Goal: Transaction & Acquisition: Purchase product/service

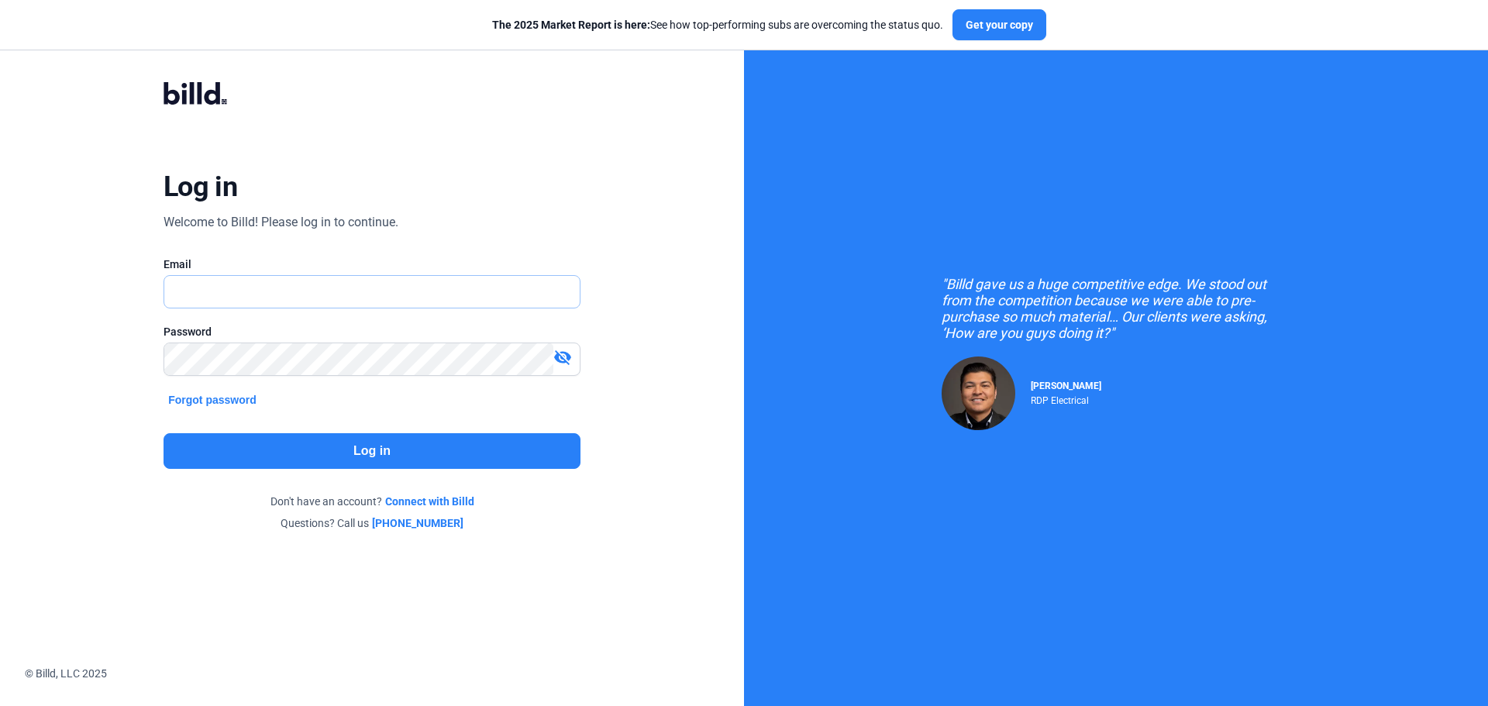
type input "[EMAIL_ADDRESS][DOMAIN_NAME]"
click at [271, 455] on button "Log in" at bounding box center [371, 451] width 417 height 36
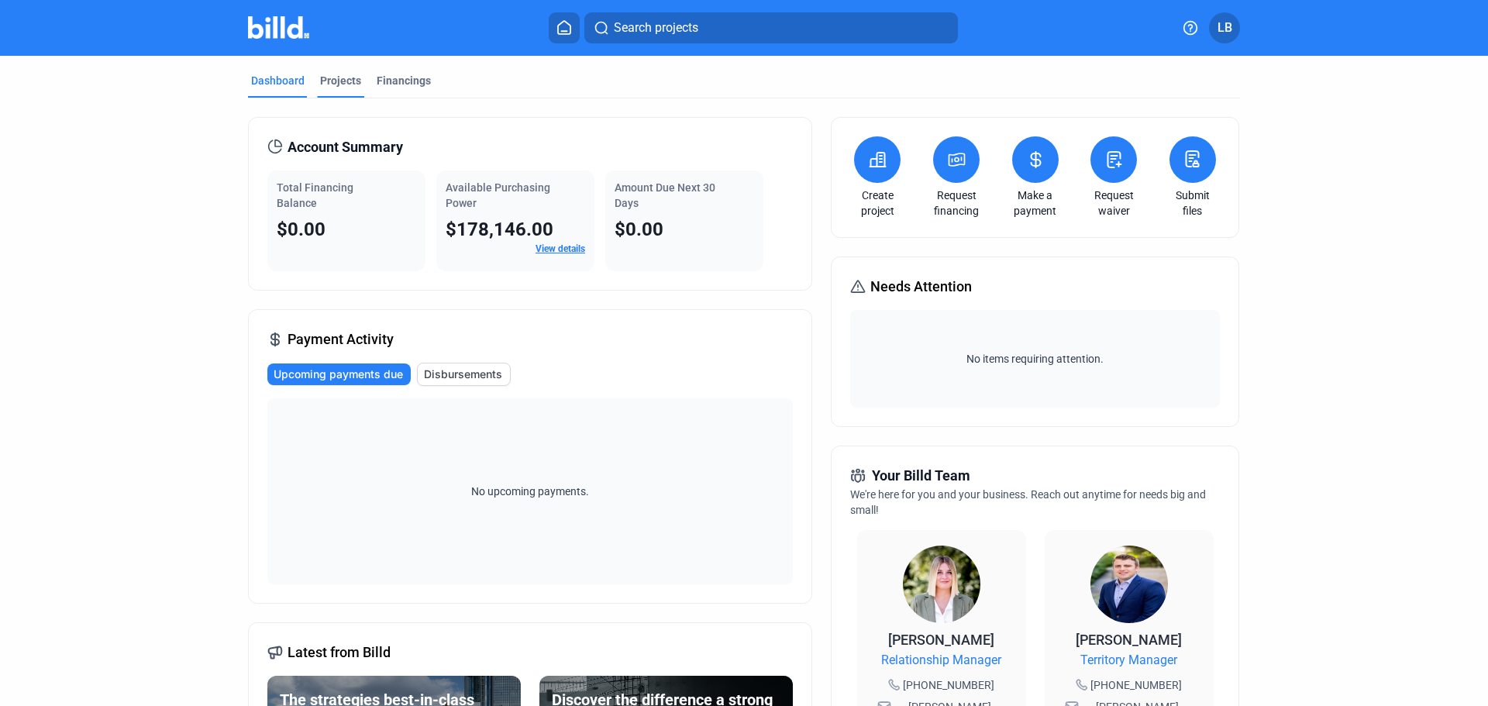
click at [328, 84] on div "Projects" at bounding box center [340, 80] width 41 height 15
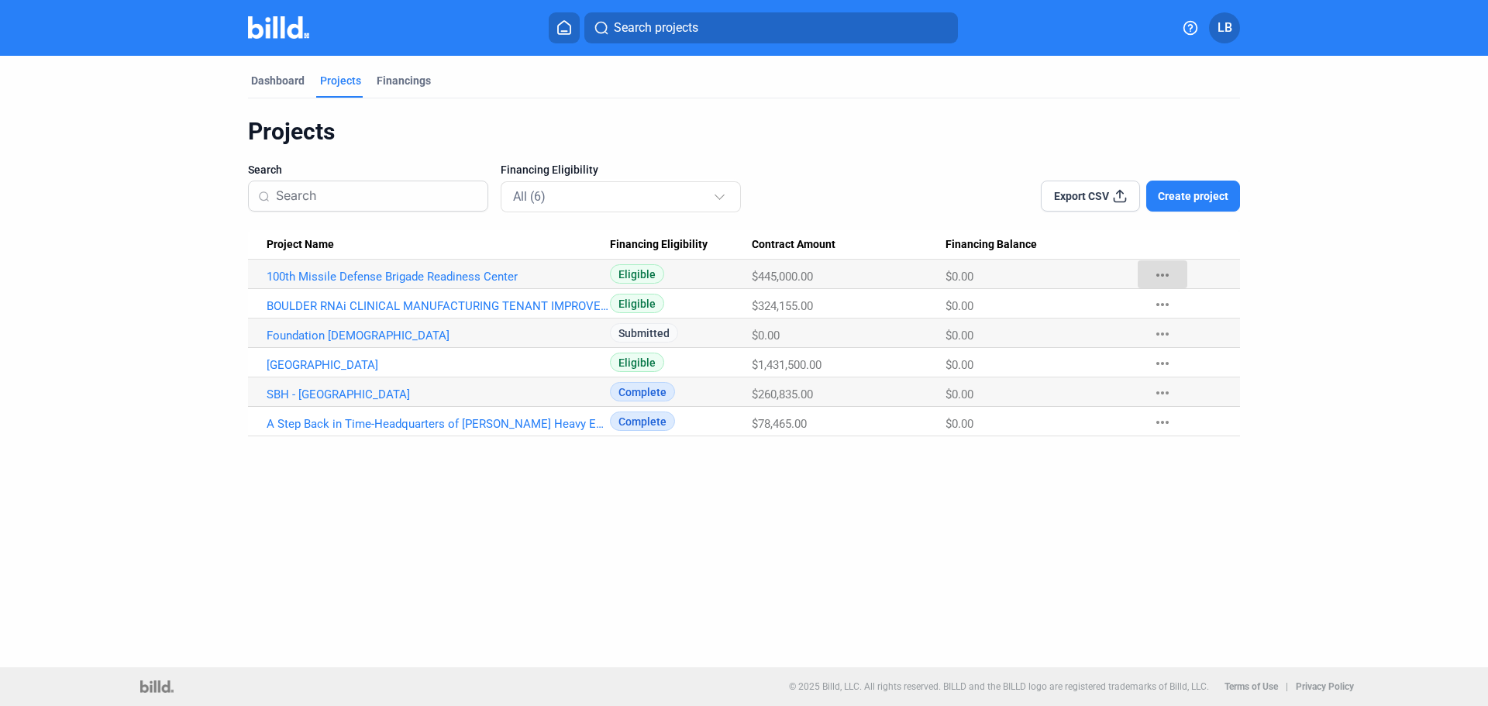
click at [1163, 275] on mat-icon "more_horiz" at bounding box center [1162, 275] width 19 height 19
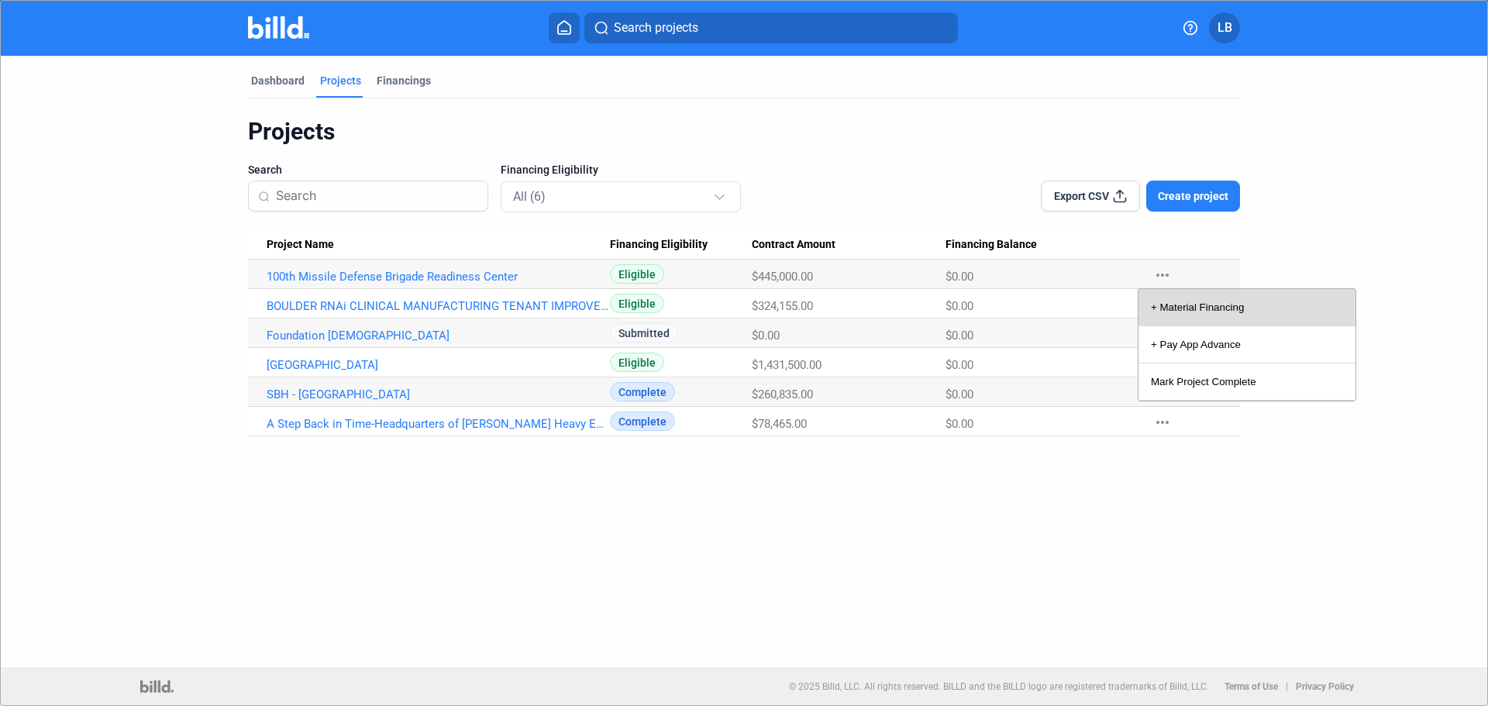
click at [1185, 306] on button "+ Material Financing" at bounding box center [1246, 307] width 217 height 37
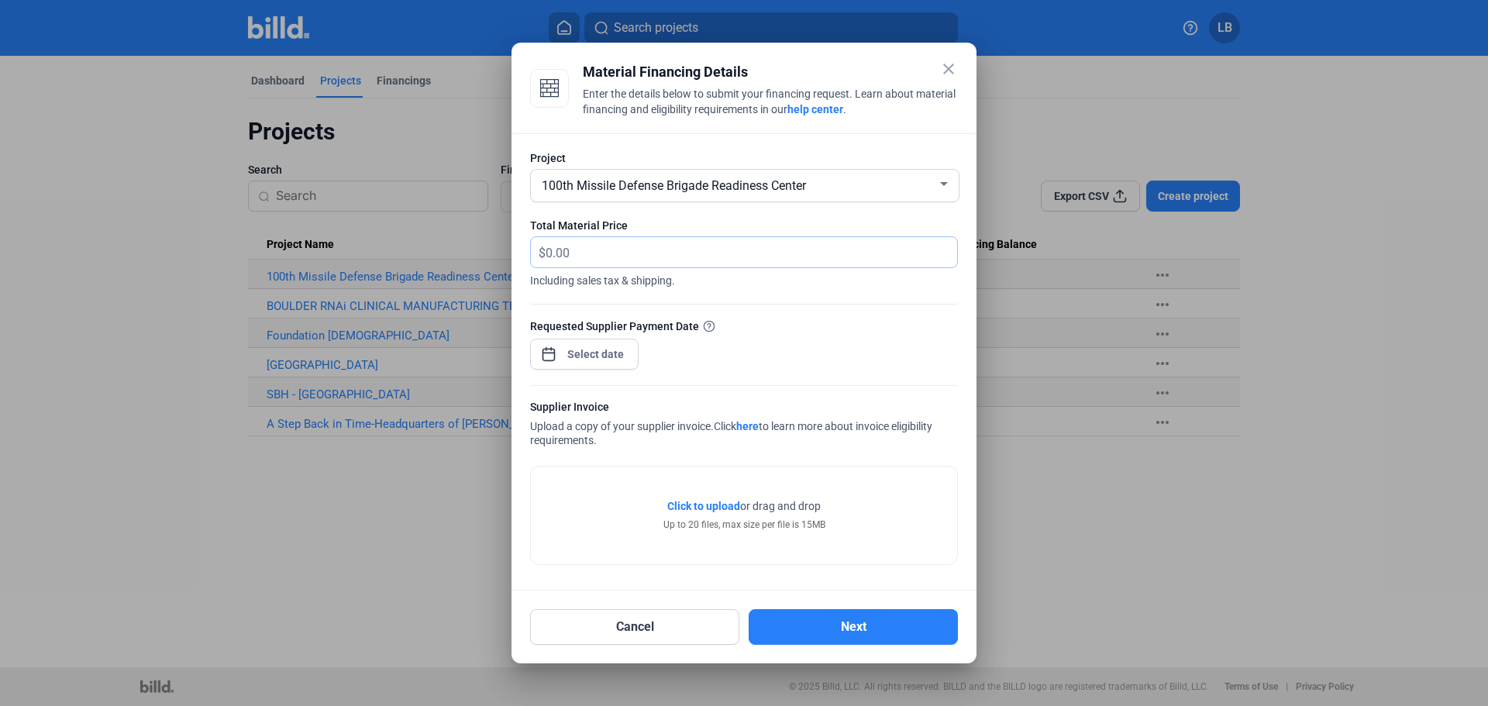
click at [578, 251] on input "text" at bounding box center [742, 252] width 394 height 30
type input "24,169.75"
click at [545, 354] on span "Open calendar" at bounding box center [548, 346] width 37 height 37
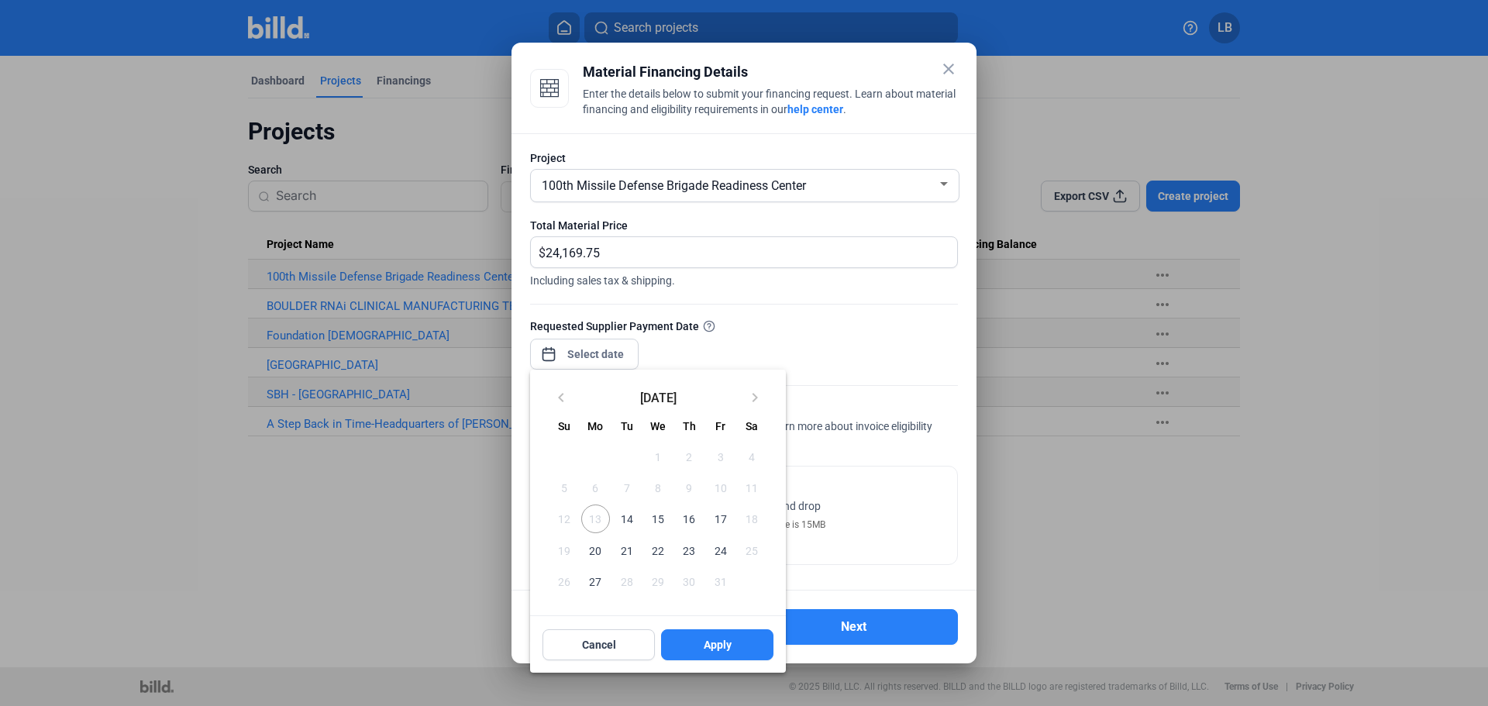
click at [659, 518] on span "15" at bounding box center [658, 518] width 28 height 28
click at [719, 639] on span "Apply" at bounding box center [718, 644] width 28 height 15
type input "[DATE]"
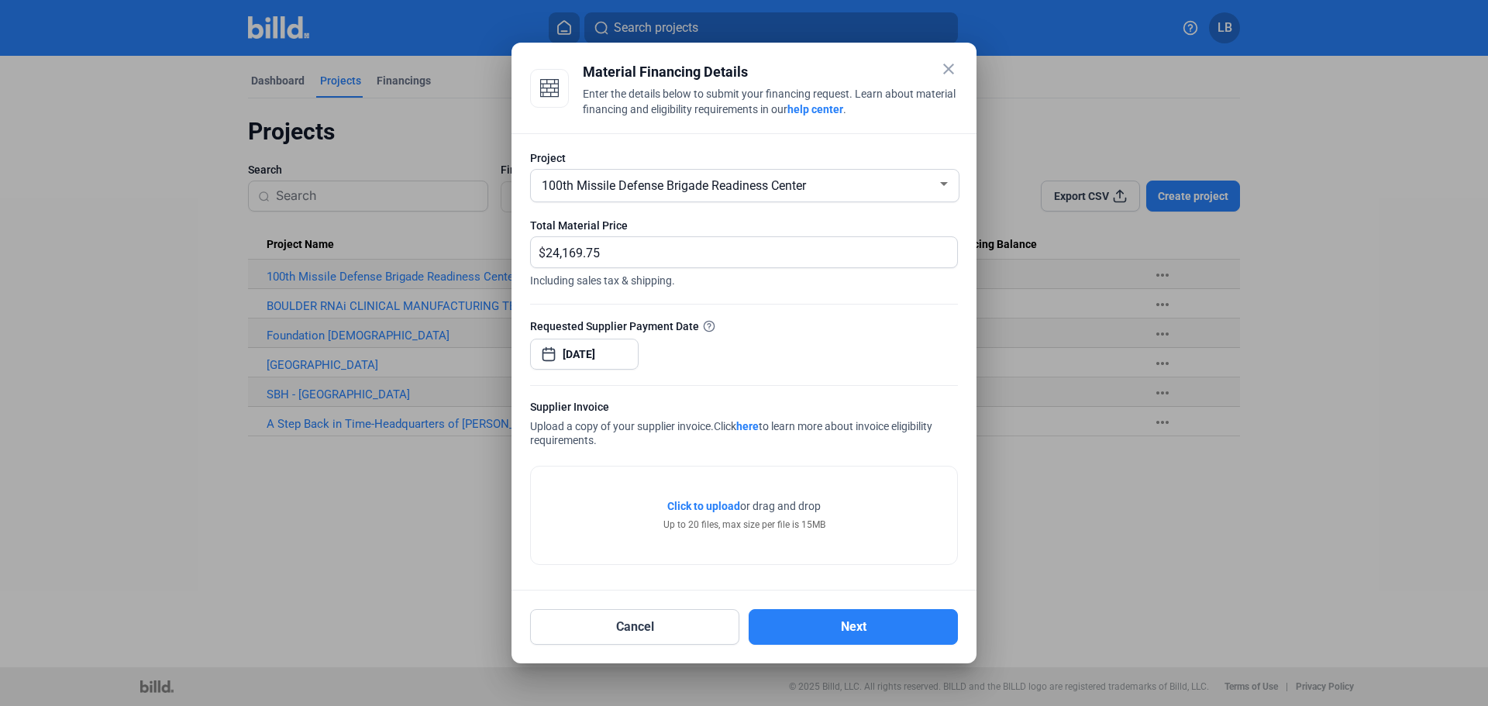
click at [944, 181] on div at bounding box center [944, 184] width 14 height 12
click at [650, 627] on div at bounding box center [744, 353] width 1488 height 706
click at [635, 624] on button "Cancel" at bounding box center [634, 627] width 209 height 36
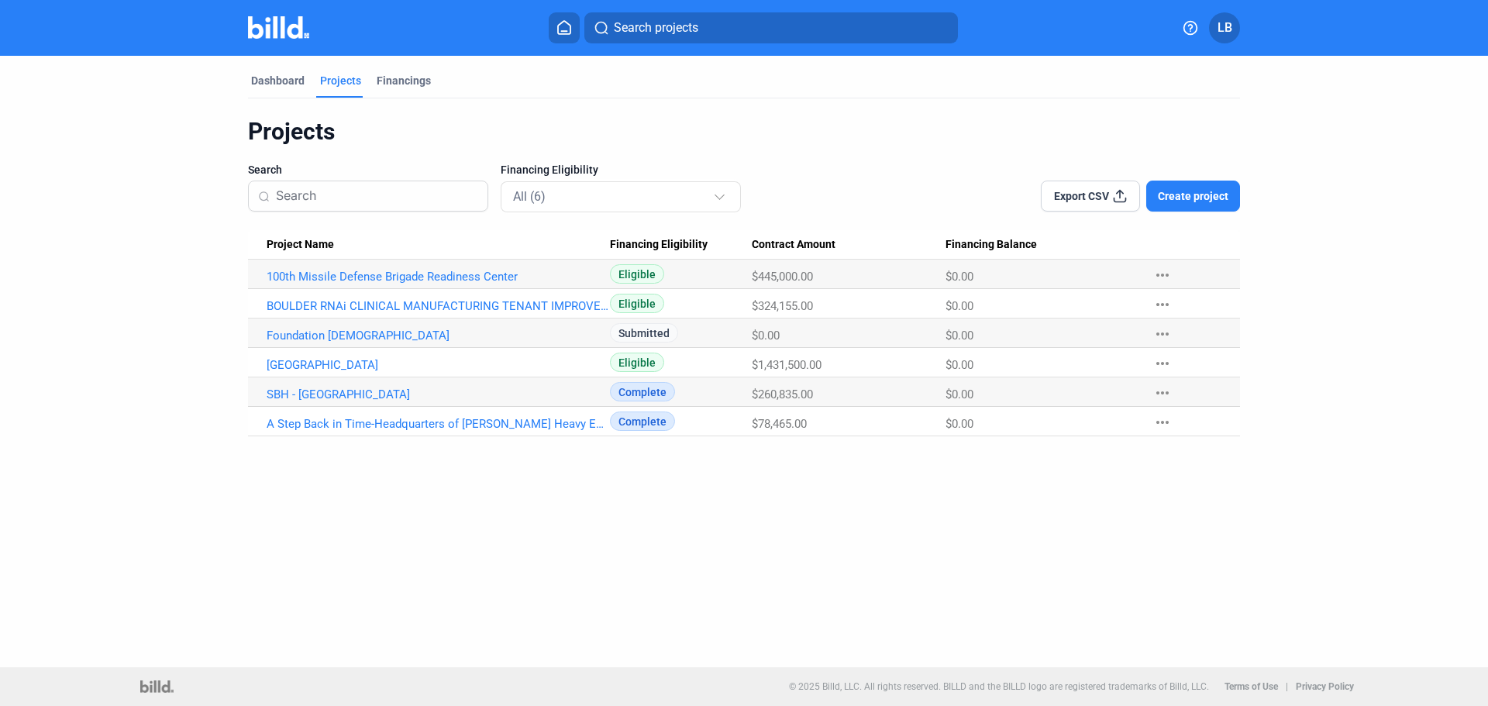
click at [1161, 302] on mat-icon "more_horiz" at bounding box center [1162, 304] width 19 height 19
click at [1189, 336] on button "+ Material Financing" at bounding box center [1246, 336] width 217 height 37
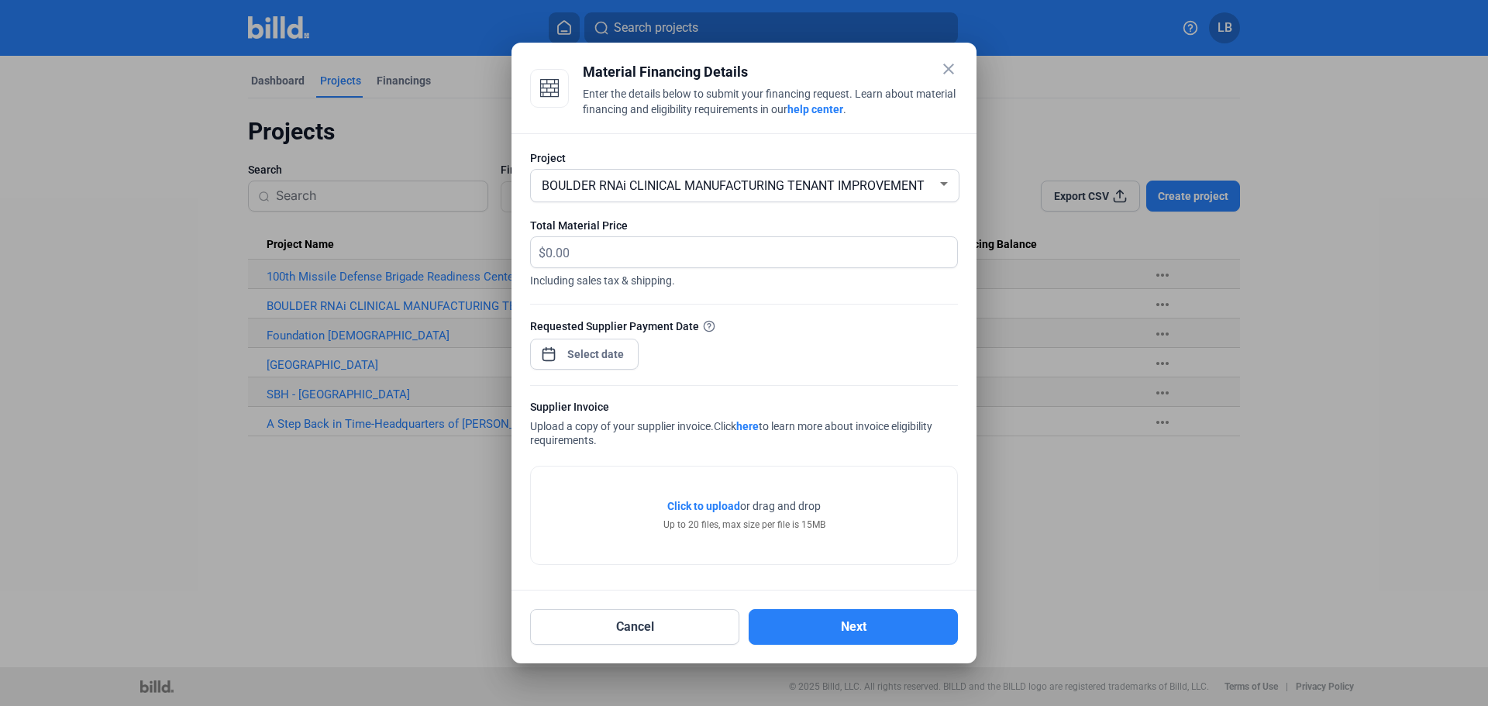
click at [545, 251] on span "$" at bounding box center [538, 250] width 15 height 26
drag, startPoint x: 573, startPoint y: 255, endPoint x: 630, endPoint y: 222, distance: 66.3
click at [502, 256] on div "close Material Financing Details Enter the details below to submit your financi…" at bounding box center [744, 353] width 1488 height 706
type input "24,169.75"
click at [549, 357] on span "Open calendar" at bounding box center [548, 346] width 37 height 37
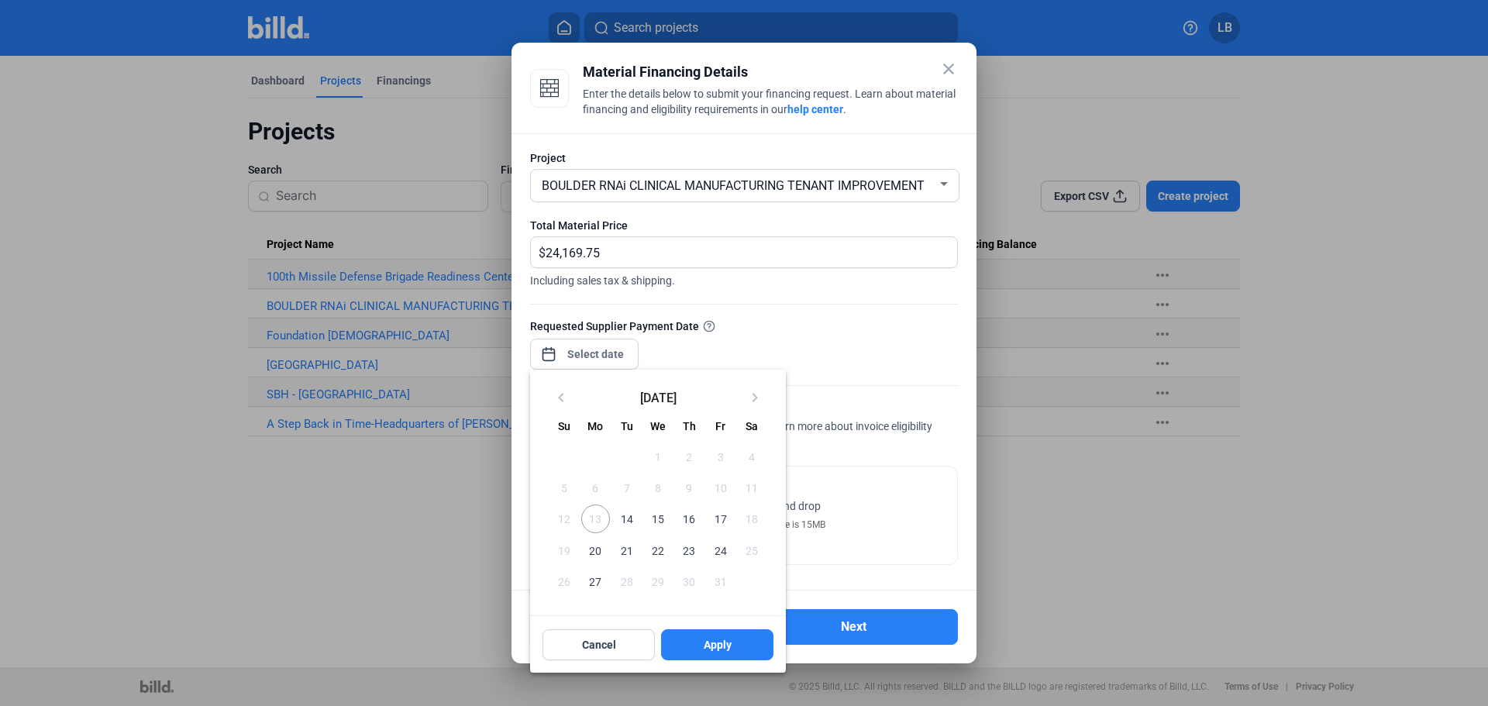
click at [659, 522] on span "15" at bounding box center [658, 518] width 28 height 28
drag, startPoint x: 738, startPoint y: 642, endPoint x: 724, endPoint y: 611, distance: 34.0
click at [739, 642] on button "Apply" at bounding box center [717, 644] width 112 height 31
type input "[DATE]"
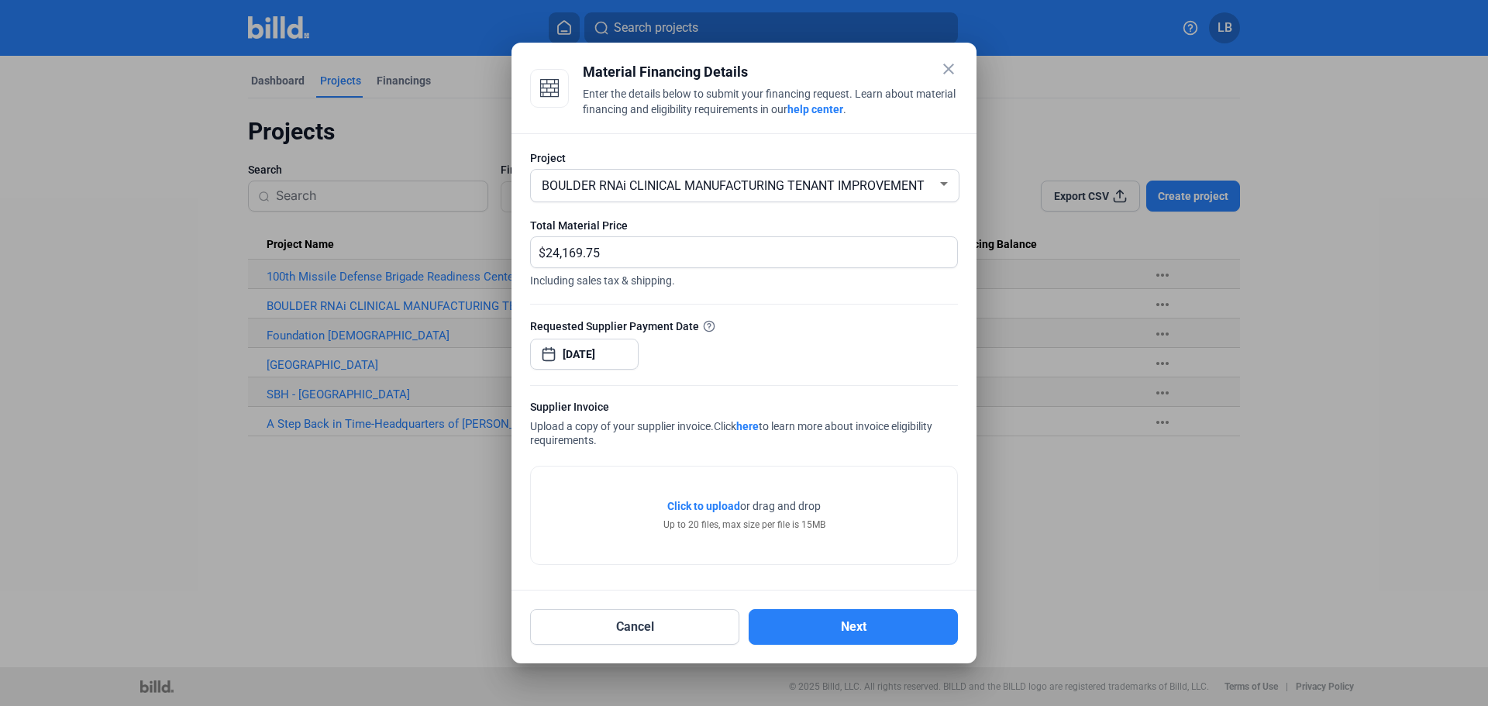
click at [693, 507] on span "Click to upload" at bounding box center [703, 506] width 73 height 12
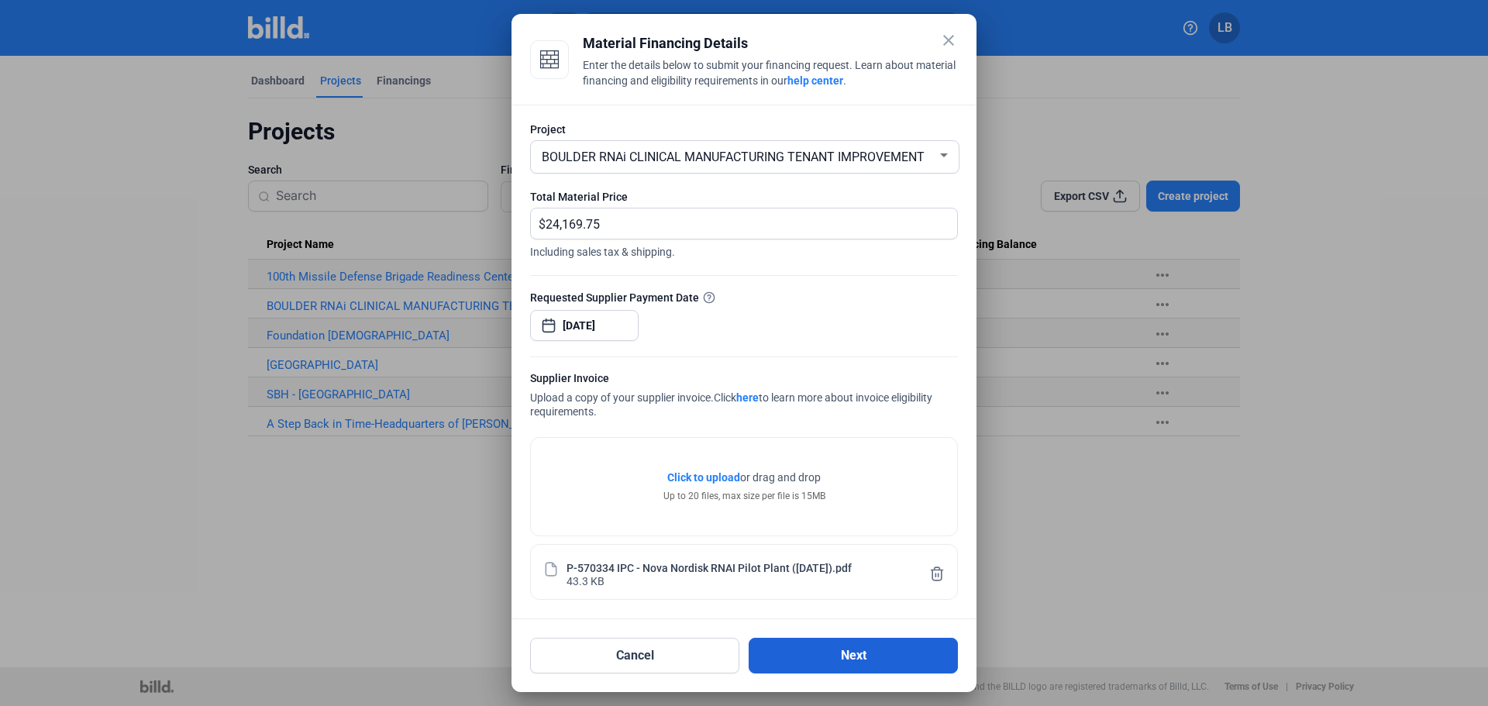
click at [849, 654] on button "Next" at bounding box center [852, 656] width 209 height 36
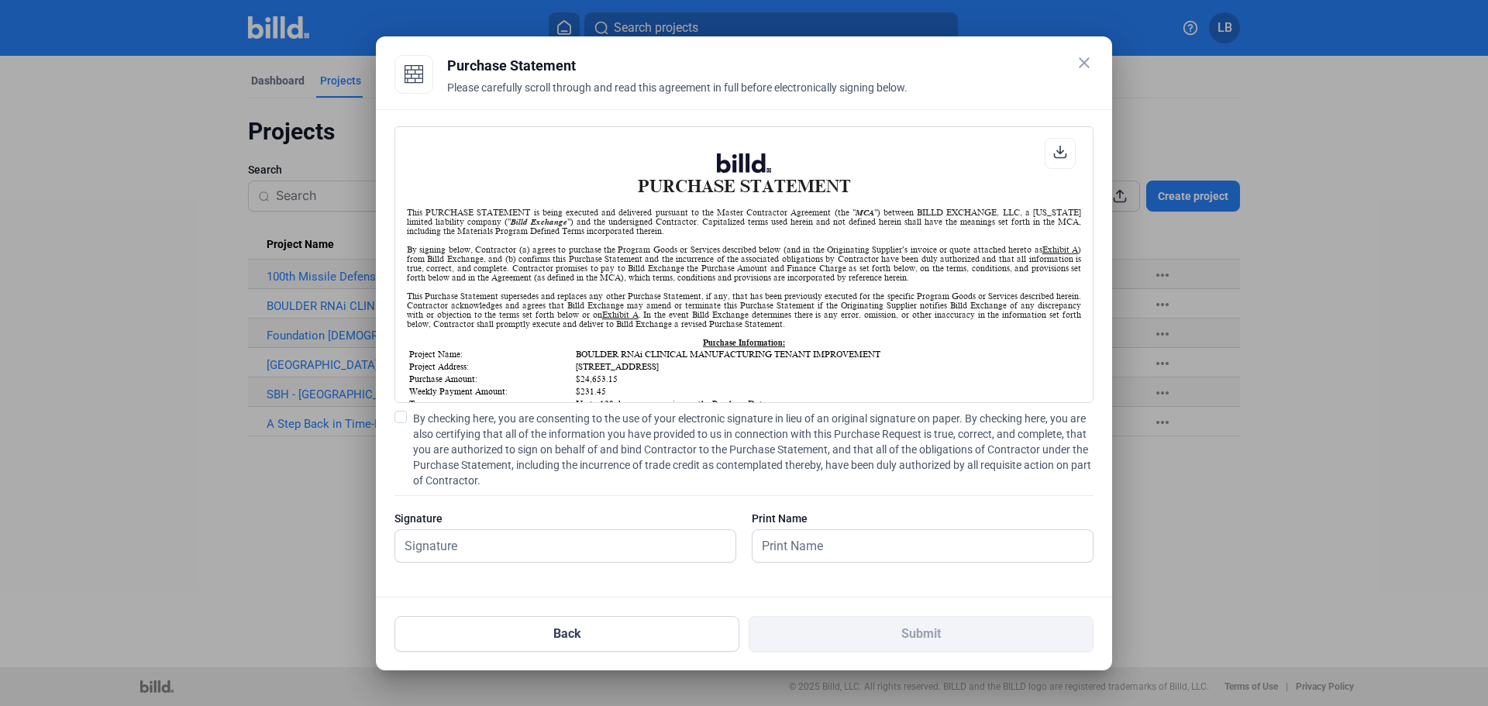
scroll to position [1, 0]
click at [417, 547] on input "text" at bounding box center [556, 546] width 323 height 32
type input "Leacia R Brilliant"
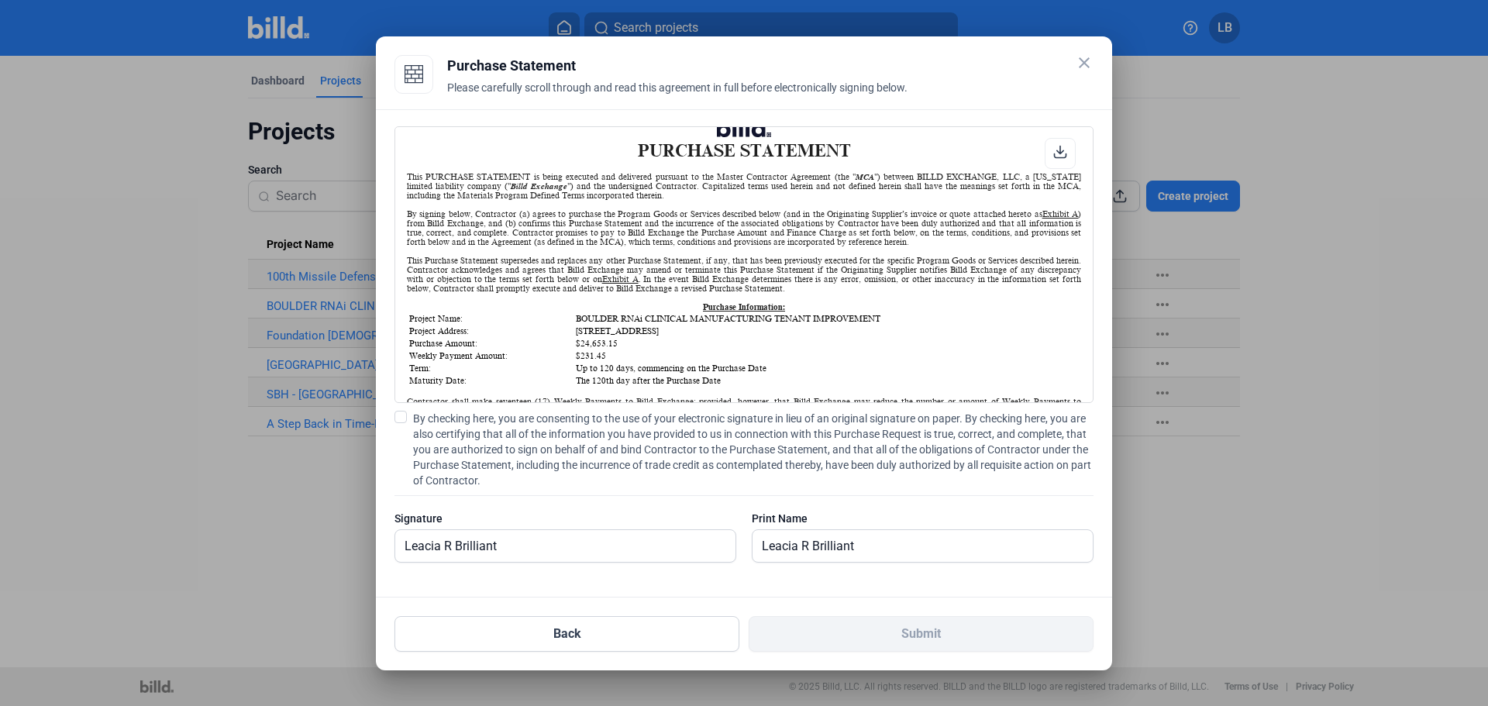
scroll to position [72, 0]
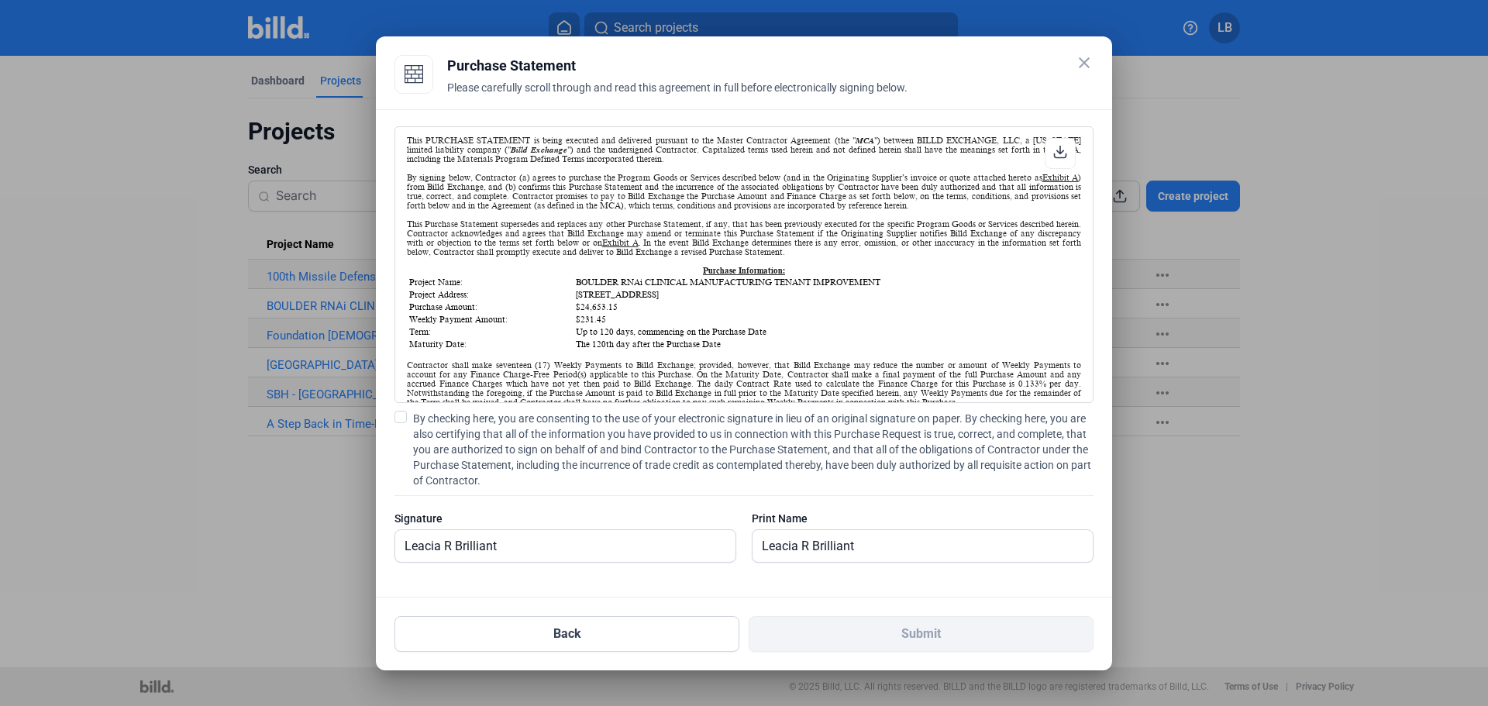
click at [401, 411] on span at bounding box center [400, 417] width 12 height 12
click at [0, 0] on input "By checking here, you are consenting to the use of your electronic signature in…" at bounding box center [0, 0] width 0 height 0
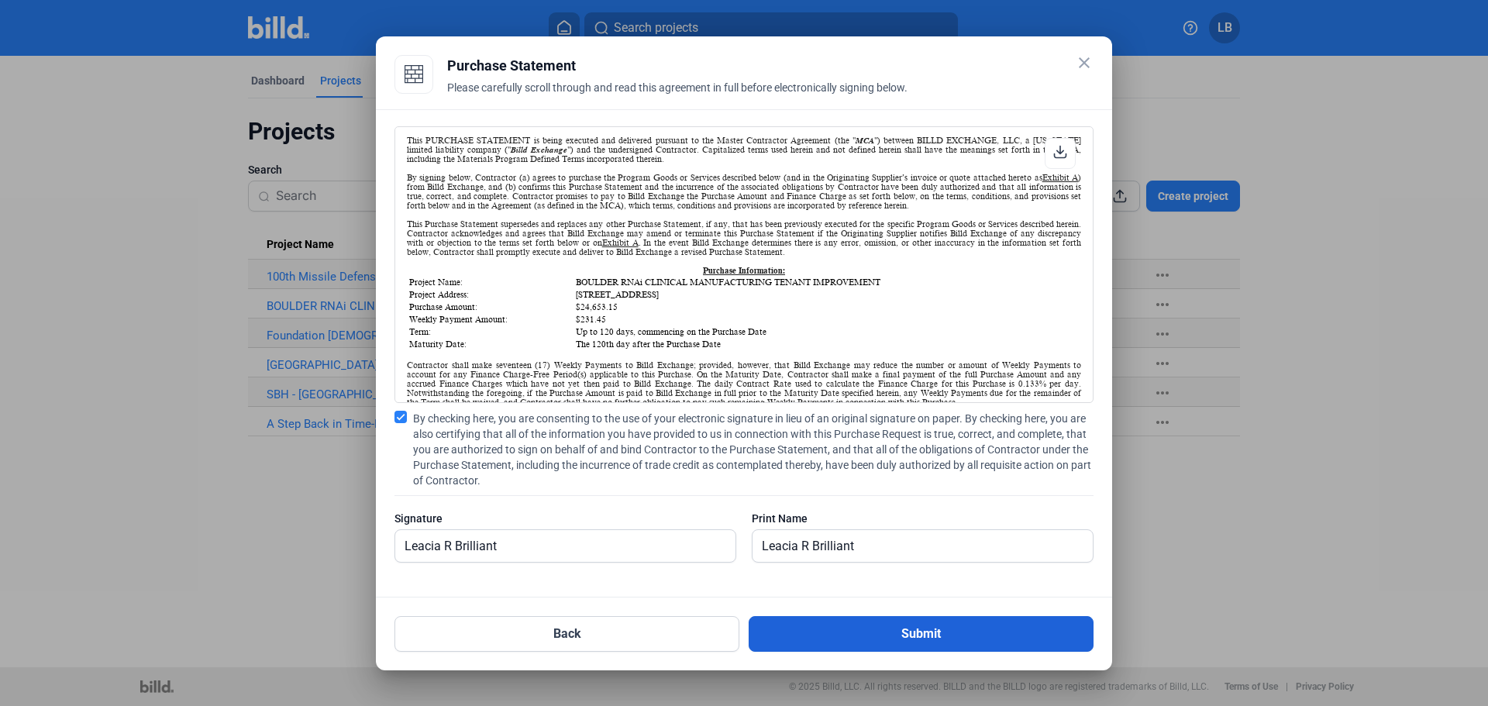
click at [832, 635] on button "Submit" at bounding box center [920, 634] width 345 height 36
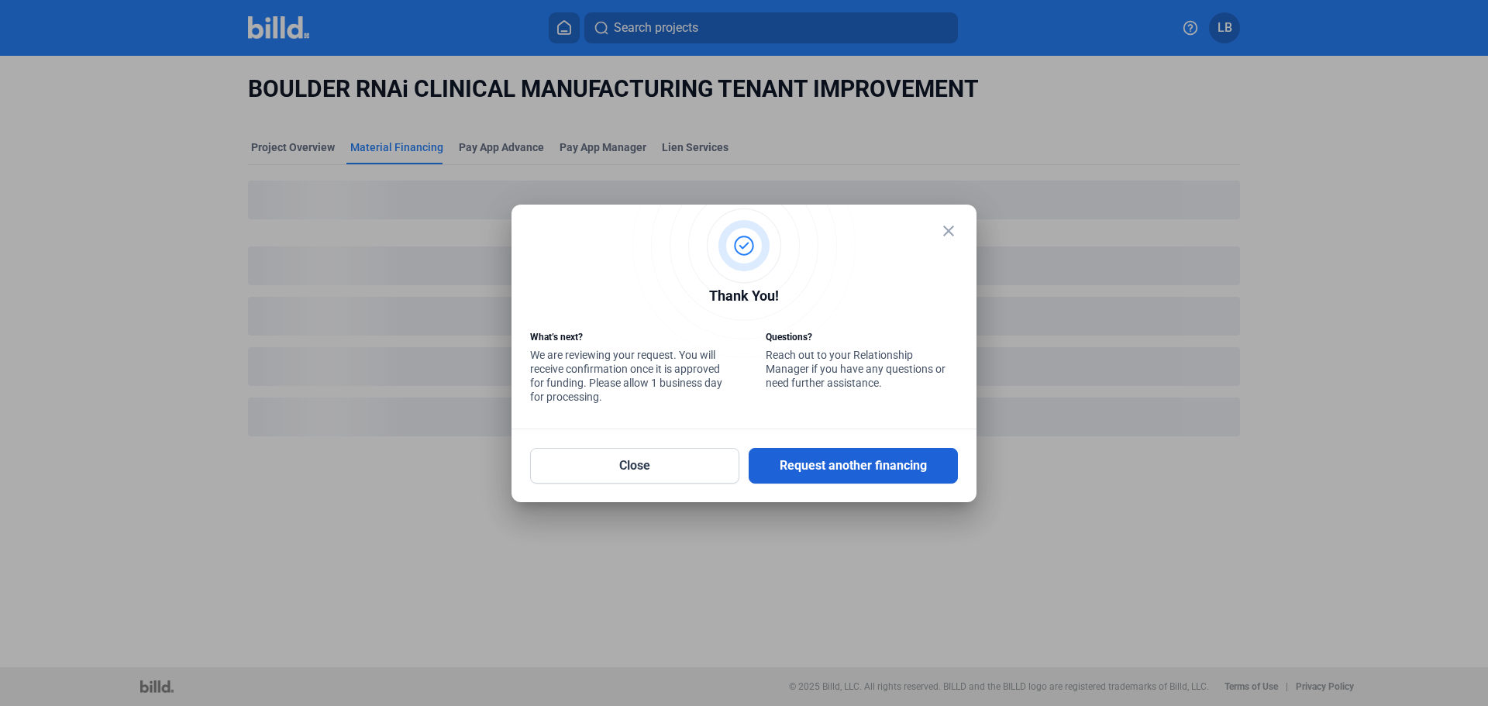
click at [831, 467] on button "Request another financing" at bounding box center [852, 466] width 209 height 36
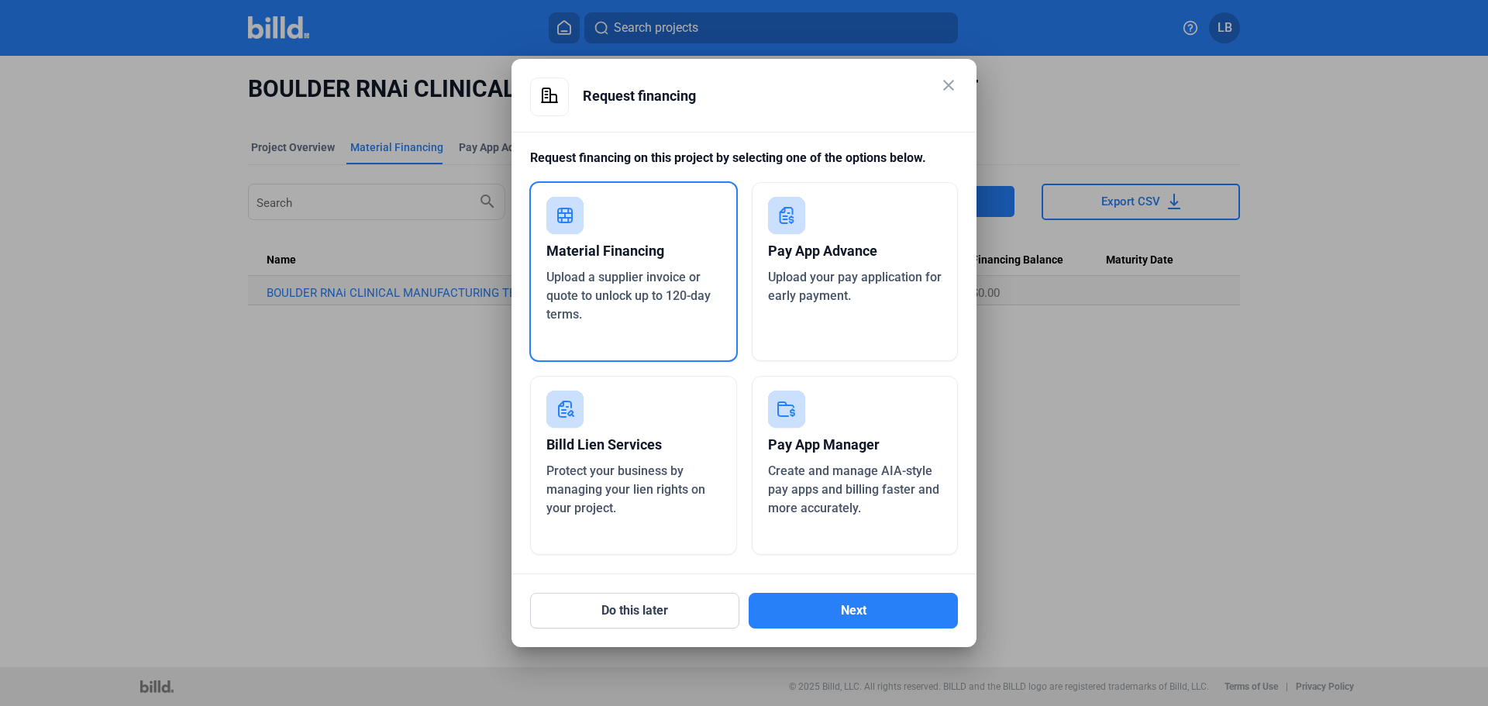
click at [560, 209] on rect at bounding box center [564, 215] width 37 height 37
click at [790, 607] on button "Next" at bounding box center [852, 611] width 209 height 36
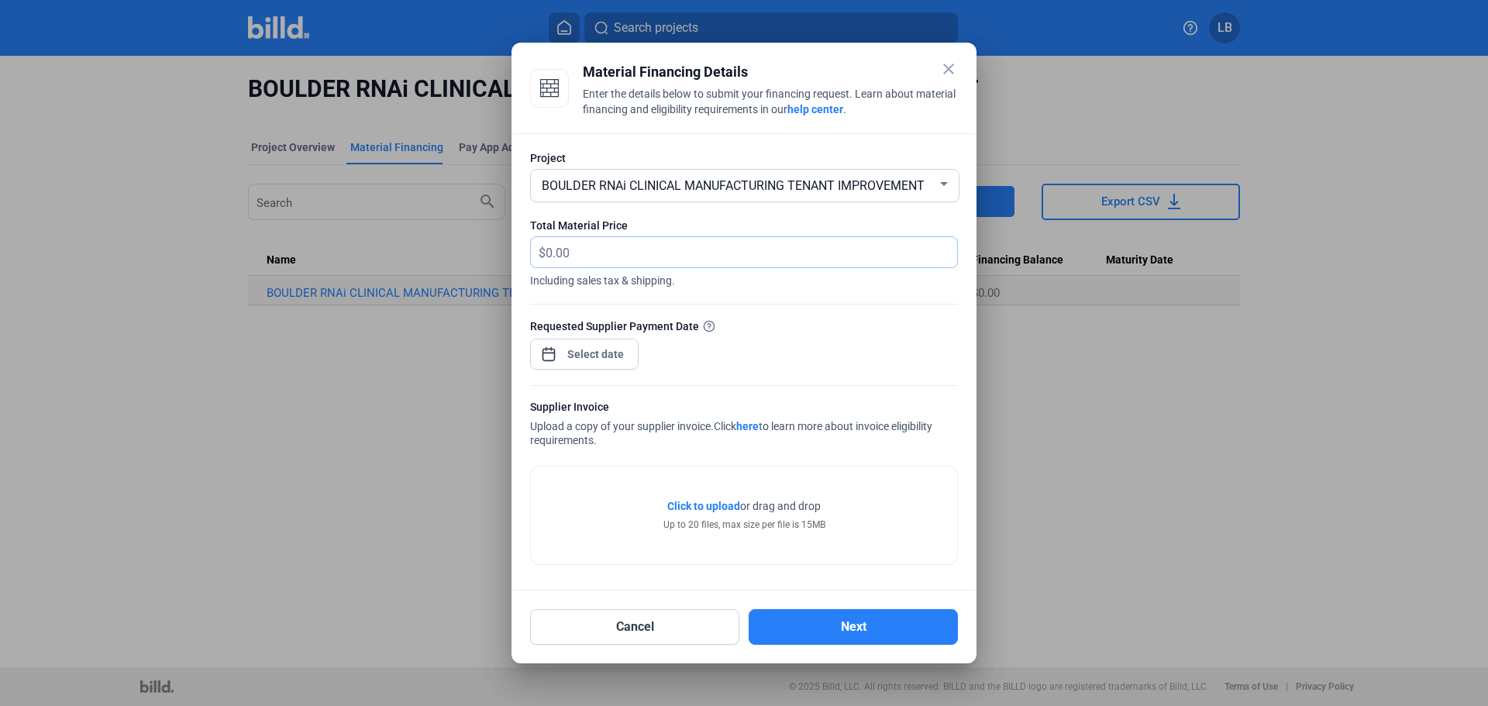
click at [545, 249] on div "$" at bounding box center [735, 252] width 408 height 30
type input "14,028.15"
click at [547, 352] on span "Open calendar" at bounding box center [548, 346] width 37 height 37
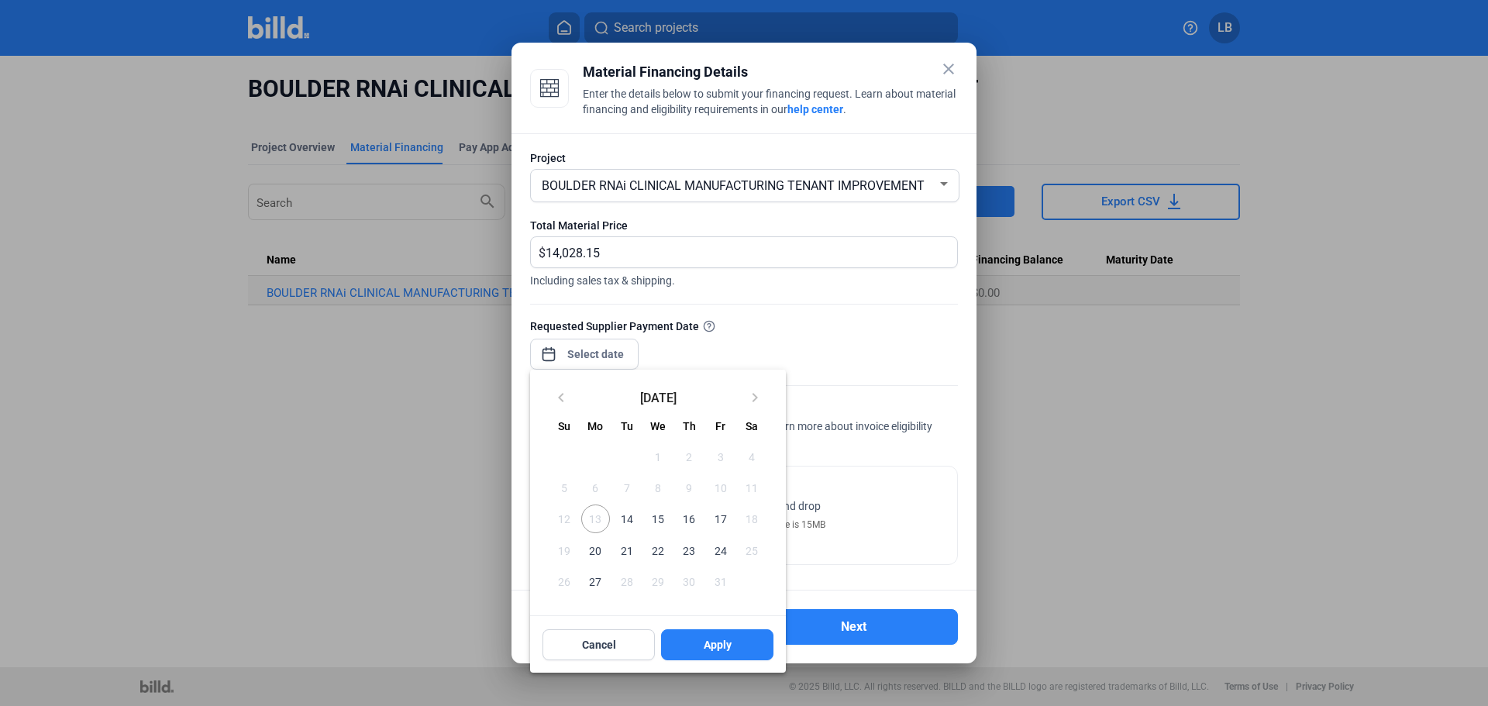
click at [655, 518] on span "15" at bounding box center [658, 518] width 28 height 28
drag, startPoint x: 727, startPoint y: 647, endPoint x: 690, endPoint y: 570, distance: 84.9
click at [727, 645] on span "Apply" at bounding box center [718, 644] width 28 height 15
type input "[DATE]"
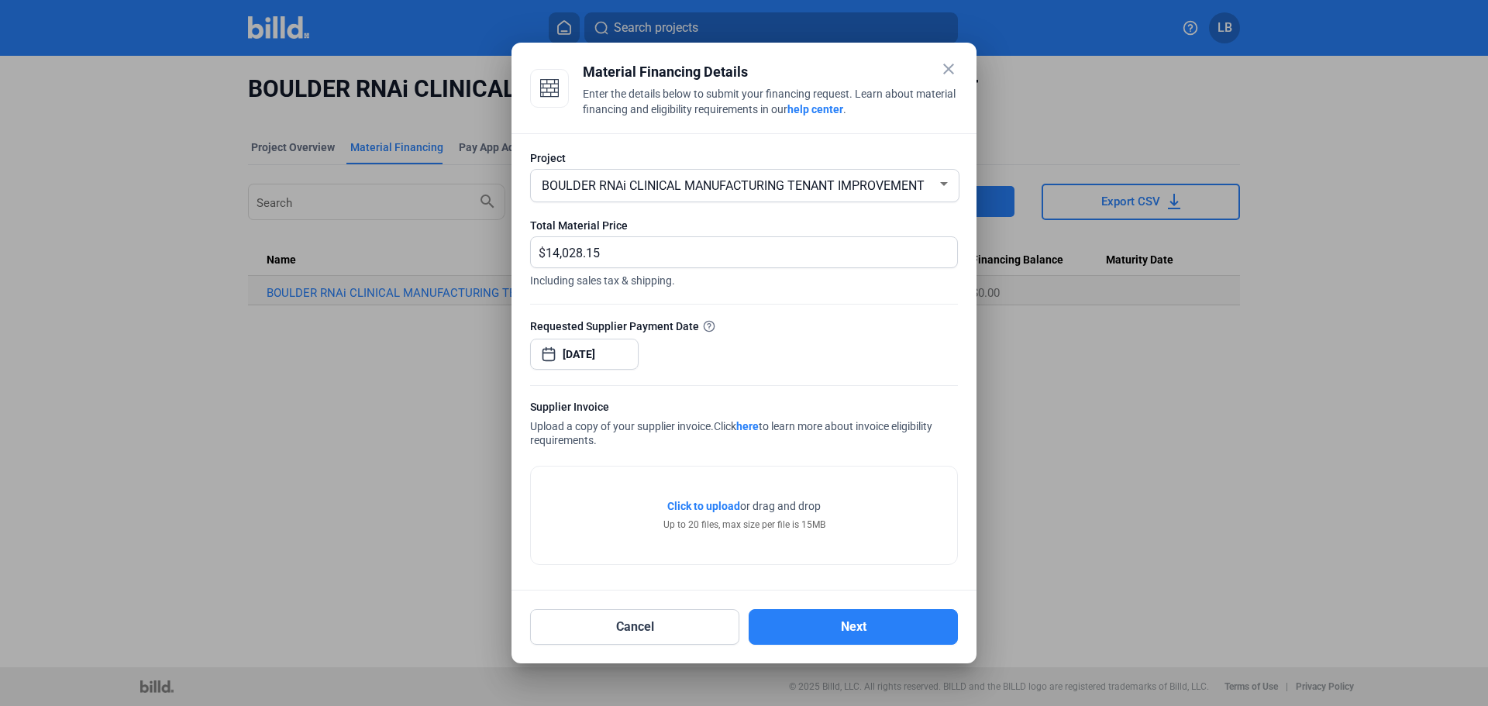
click at [683, 504] on span "Click to upload" at bounding box center [703, 506] width 73 height 12
click at [677, 501] on span "Click to upload" at bounding box center [703, 506] width 73 height 12
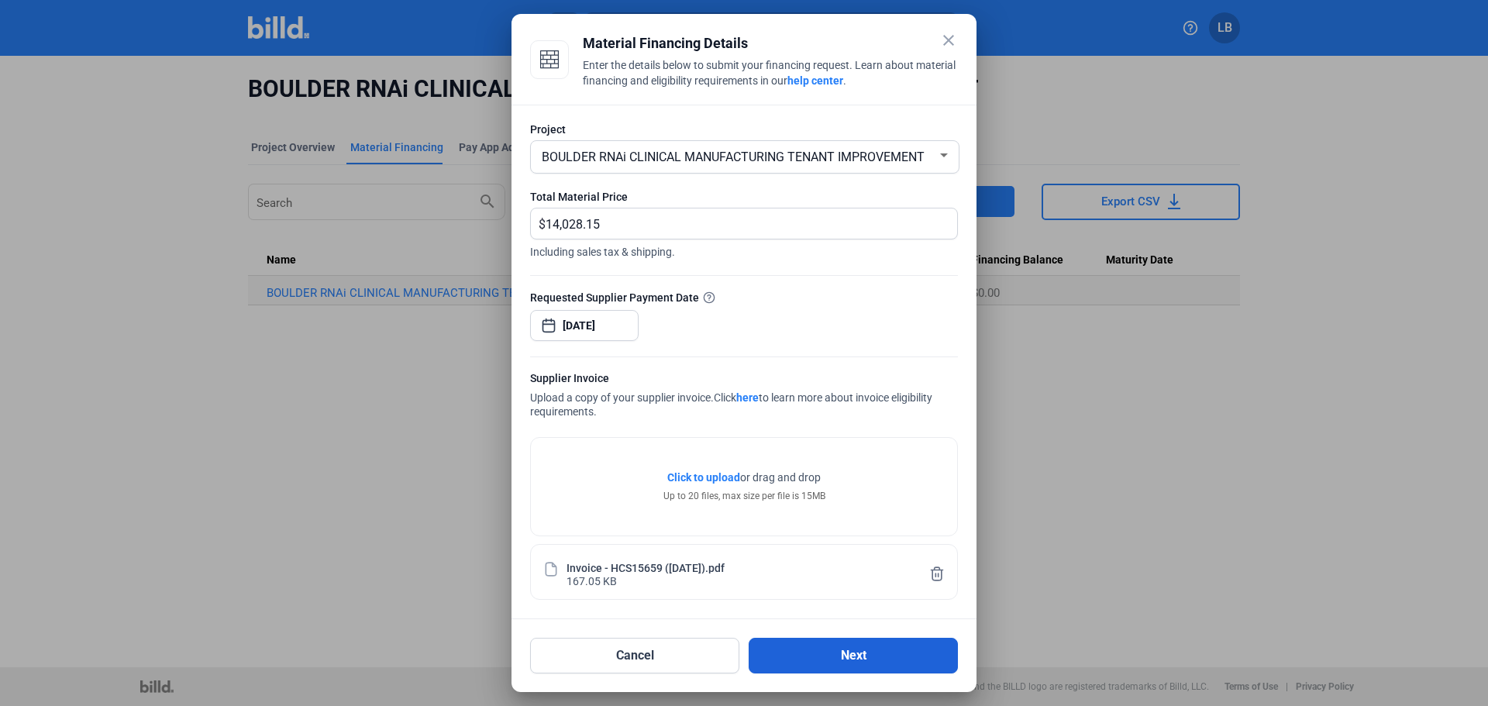
click at [793, 647] on button "Next" at bounding box center [852, 656] width 209 height 36
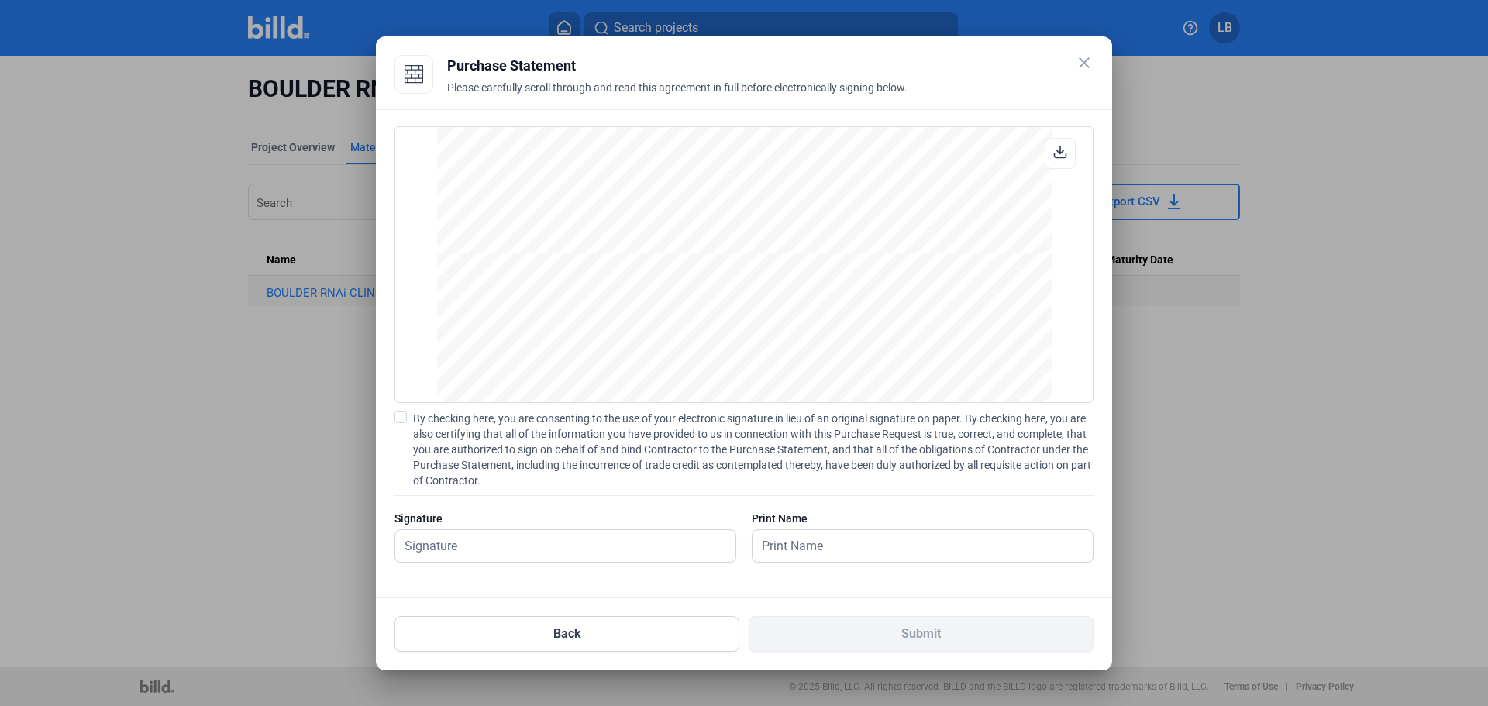
scroll to position [2341, 0]
click at [399, 414] on span at bounding box center [400, 417] width 12 height 12
click at [0, 0] on input "By checking here, you are consenting to the use of your electronic signature in…" at bounding box center [0, 0] width 0 height 0
click at [413, 545] on input "text" at bounding box center [565, 546] width 340 height 32
type input "Leacia R Brilliant"
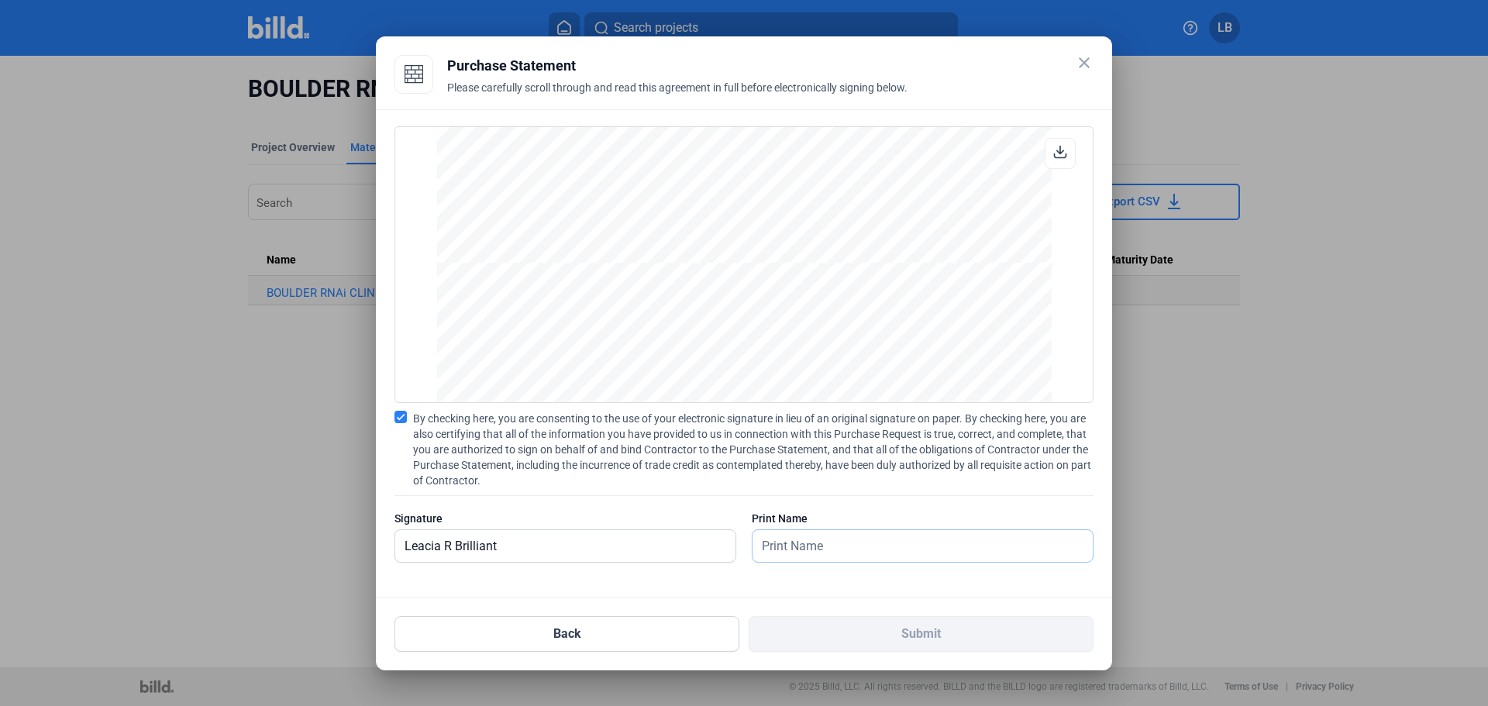
type input "Leacia R Brilliant"
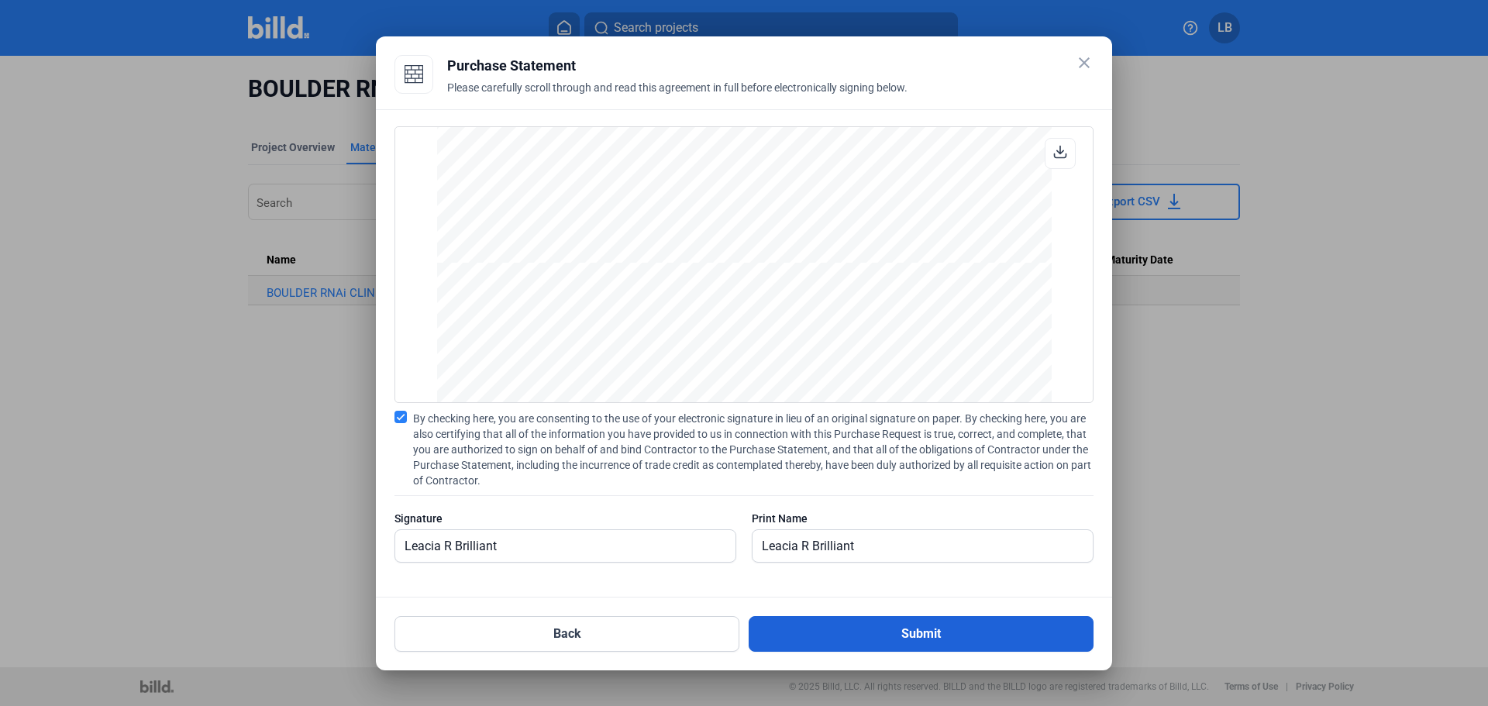
click at [807, 628] on button "Submit" at bounding box center [920, 634] width 345 height 36
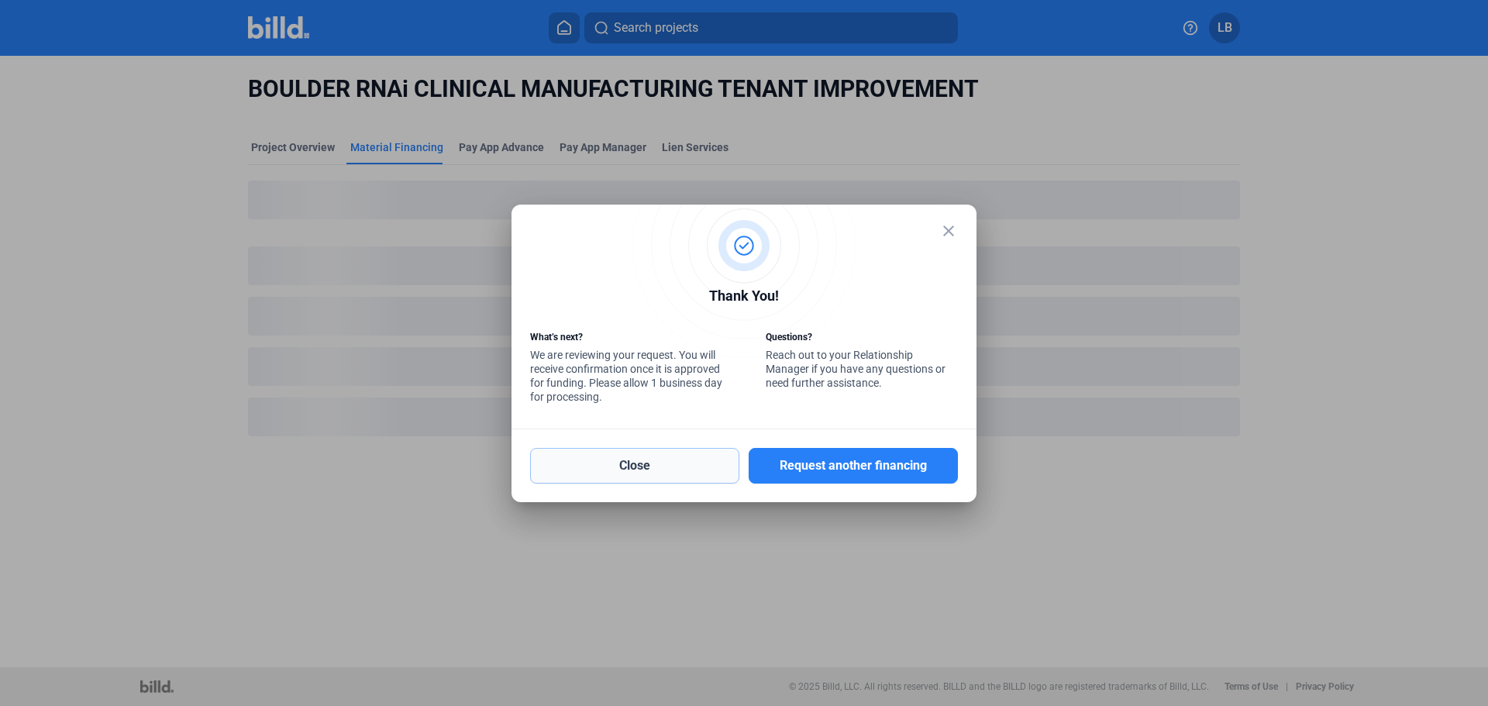
click at [633, 463] on button "Close" at bounding box center [634, 466] width 209 height 36
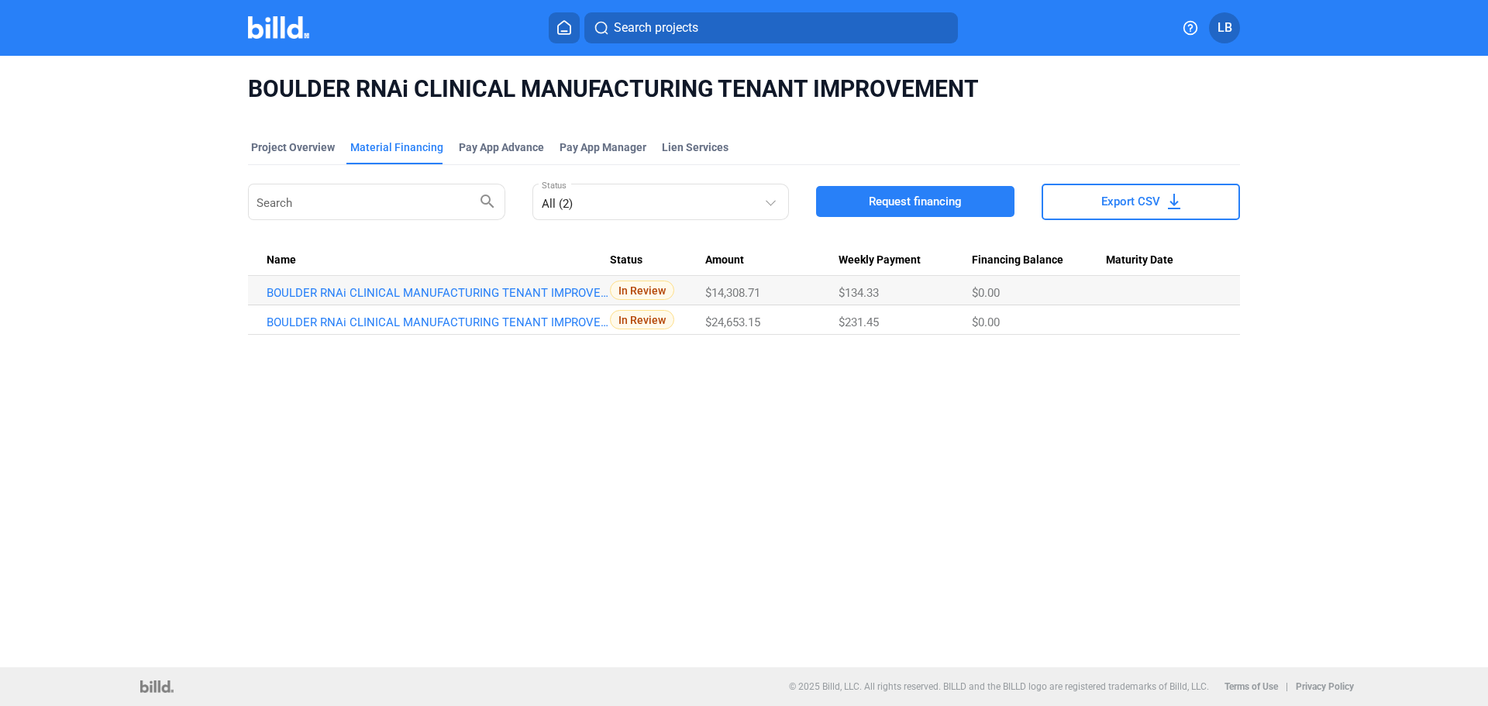
click at [1231, 26] on span "LB" at bounding box center [1224, 28] width 15 height 19
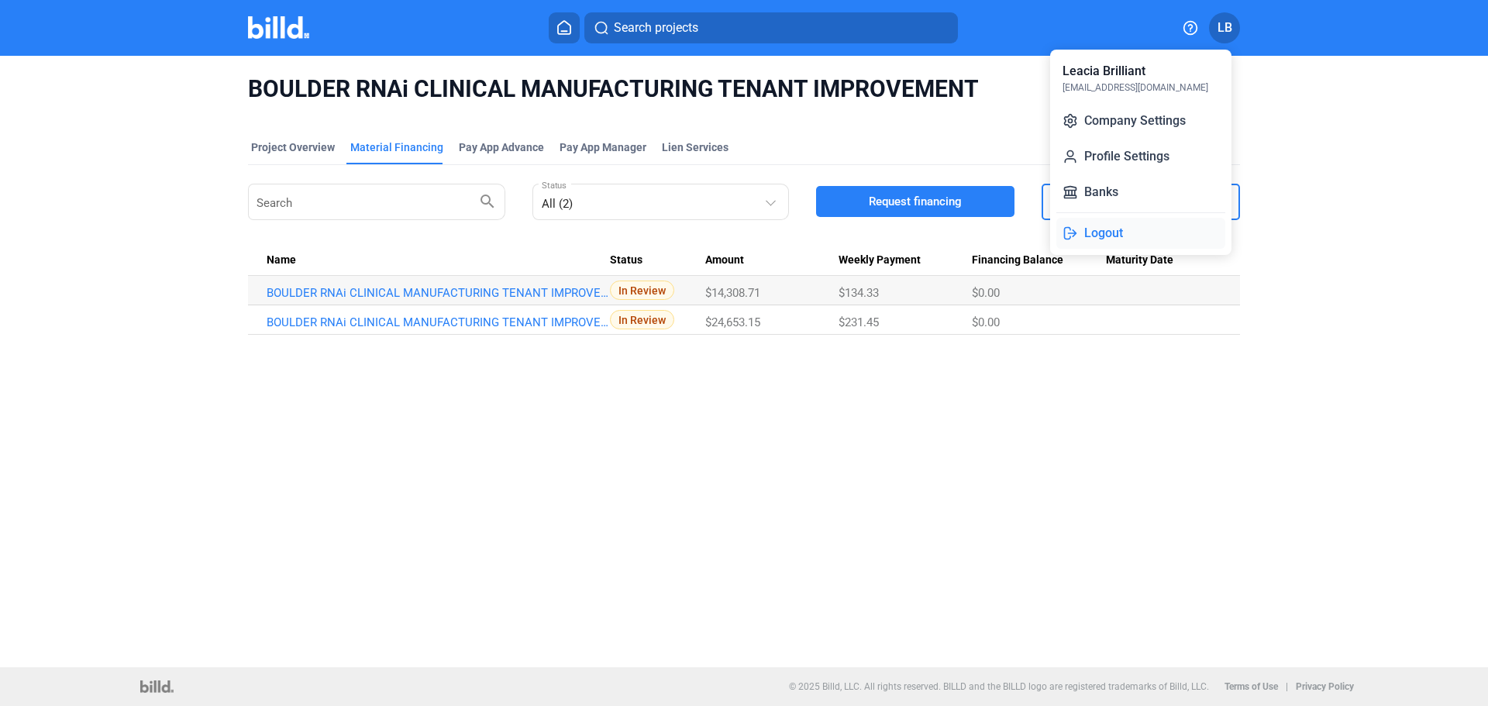
click at [1095, 230] on button "Logout" at bounding box center [1140, 233] width 169 height 31
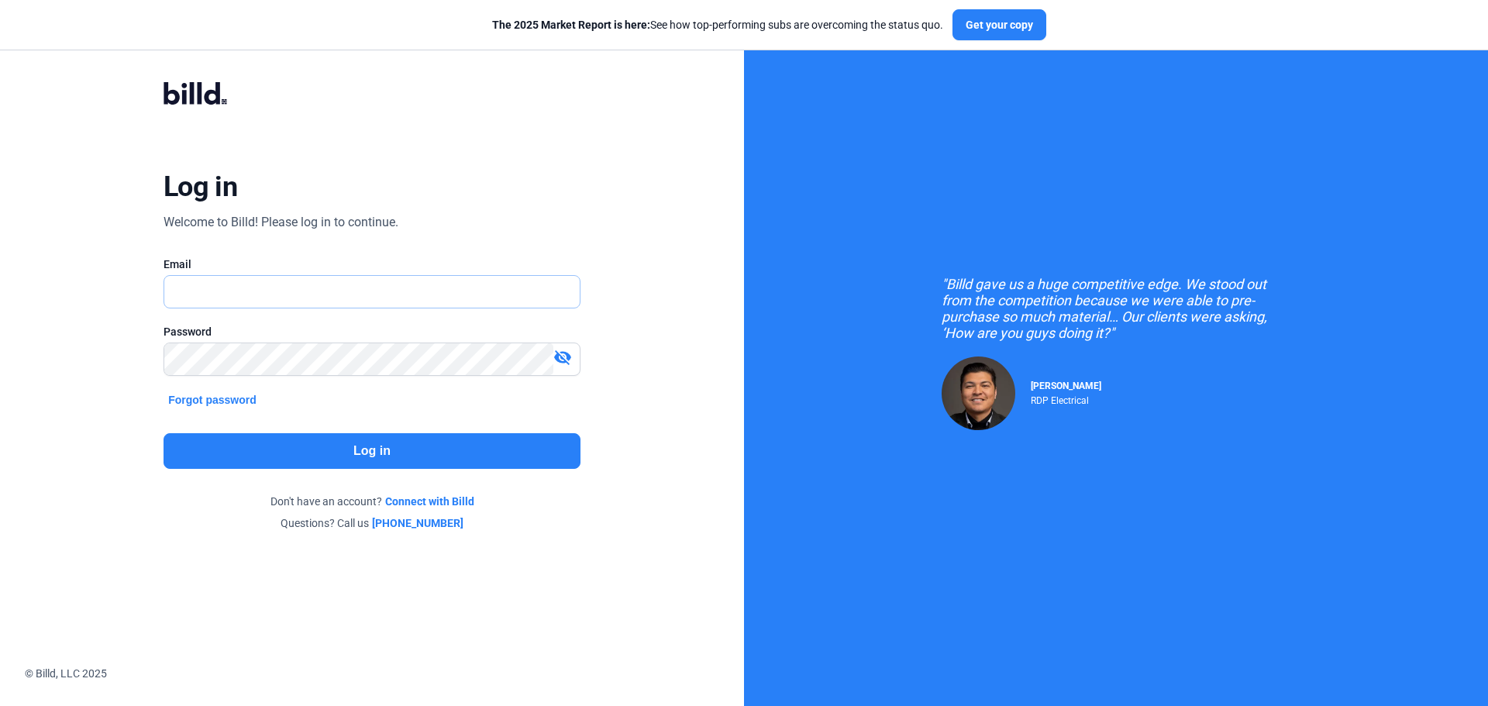
type input "[EMAIL_ADDRESS][DOMAIN_NAME]"
